Goal: Navigation & Orientation: Find specific page/section

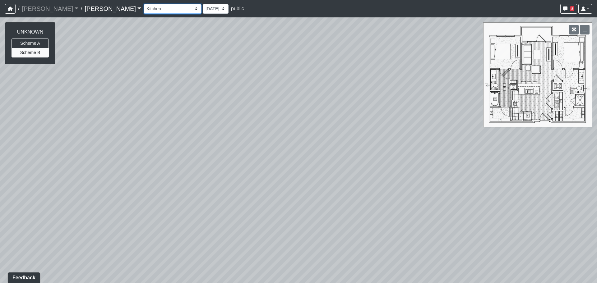
drag, startPoint x: 159, startPoint y: 6, endPoint x: 156, endPoint y: 10, distance: 4.4
click at [159, 6] on select "Column Seating Column Shelves Dining Table Entry 1 Entry 2 Kitchen Lounge 1 Lou…" at bounding box center [173, 9] width 58 height 10
click at [144, 4] on select "Column Seating Column Shelves Dining Table Entry 1 Entry 2 Kitchen Lounge 1 Lou…" at bounding box center [173, 9] width 58 height 10
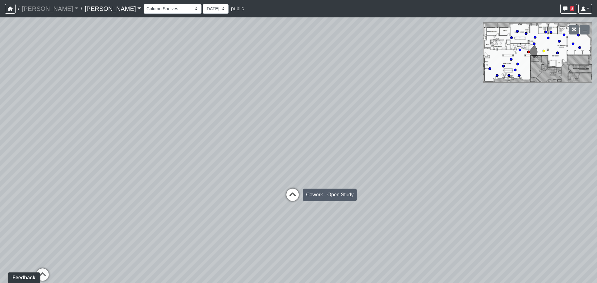
click at [288, 201] on icon at bounding box center [292, 198] width 19 height 19
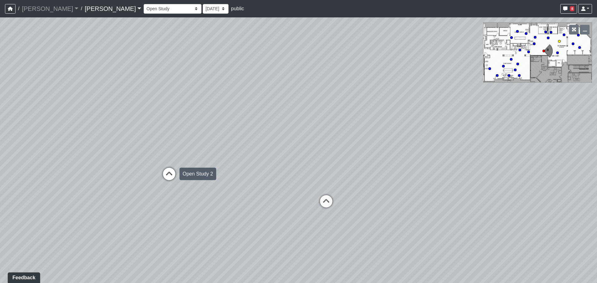
click at [173, 170] on icon at bounding box center [169, 177] width 19 height 19
drag, startPoint x: 253, startPoint y: 175, endPoint x: 265, endPoint y: 176, distance: 11.9
click at [265, 176] on div "Loading... Entry Loading... Laundry Loading... Living Room Loading... Hall 1 Lo…" at bounding box center [298, 150] width 597 height 266
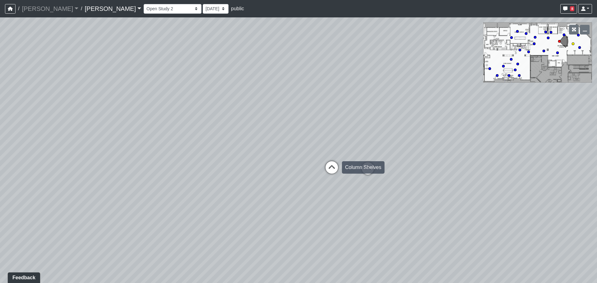
click at [329, 164] on icon at bounding box center [331, 170] width 19 height 19
drag, startPoint x: 385, startPoint y: 183, endPoint x: 404, endPoint y: 187, distance: 19.8
click at [404, 187] on div "Loading... Entry Loading... Laundry Loading... Living Room Loading... Hall 1 Lo…" at bounding box center [298, 150] width 597 height 266
drag, startPoint x: 295, startPoint y: 226, endPoint x: 277, endPoint y: 210, distance: 24.0
click at [293, 220] on div "Loading... Entry Loading... Laundry Loading... Living Room Loading... Hall 1 Lo…" at bounding box center [298, 150] width 597 height 266
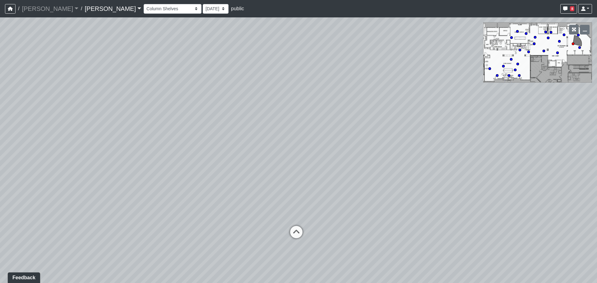
click at [222, 192] on div "Loading... Entry Loading... Laundry Loading... Living Room Loading... Hall 1 Lo…" at bounding box center [298, 150] width 597 height 266
click at [308, 229] on icon at bounding box center [305, 229] width 19 height 19
select select "2XDGVQup7JErAeTPjknrEH"
drag, startPoint x: 118, startPoint y: 187, endPoint x: 176, endPoint y: 176, distance: 59.4
click at [176, 176] on div "Loading... Entry Loading... Laundry Loading... Living Room Loading... Hall 1 Lo…" at bounding box center [298, 150] width 597 height 266
